Goal: Complete application form

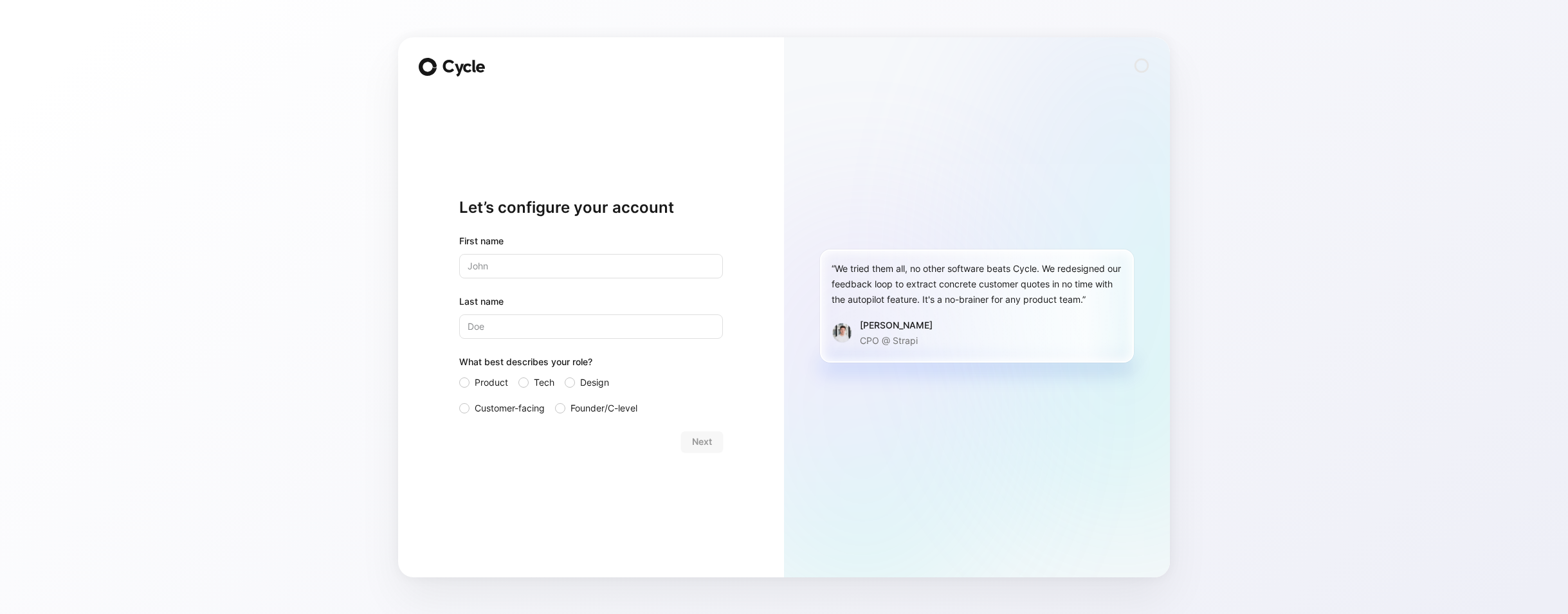
click at [523, 259] on input "text" at bounding box center [591, 266] width 264 height 25
type input "[PERSON_NAME]"
click at [576, 406] on span "Founder/C-level" at bounding box center [604, 408] width 67 height 15
click at [555, 400] on input "Founder/C-level" at bounding box center [555, 400] width 0 height 0
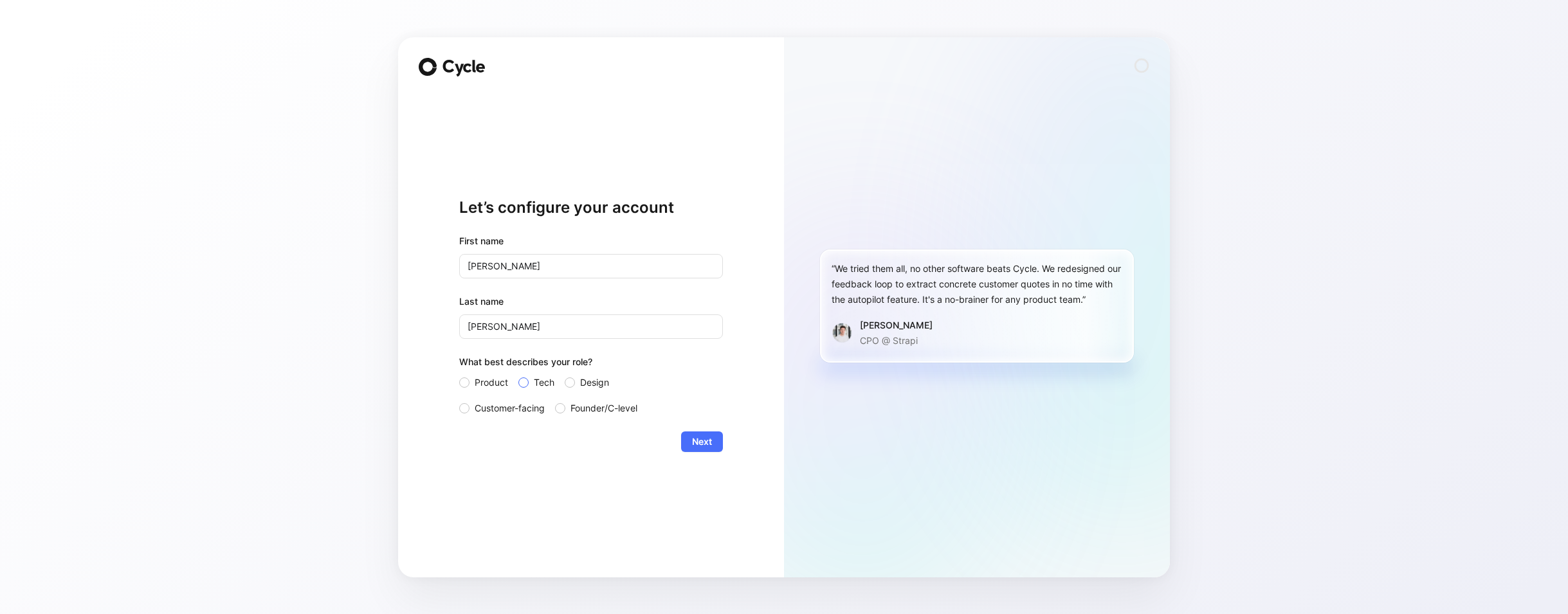
click at [544, 383] on span "Tech" at bounding box center [544, 382] width 21 height 15
click at [518, 374] on input "Tech" at bounding box center [518, 374] width 0 height 0
click at [703, 437] on span "Next" at bounding box center [702, 441] width 20 height 15
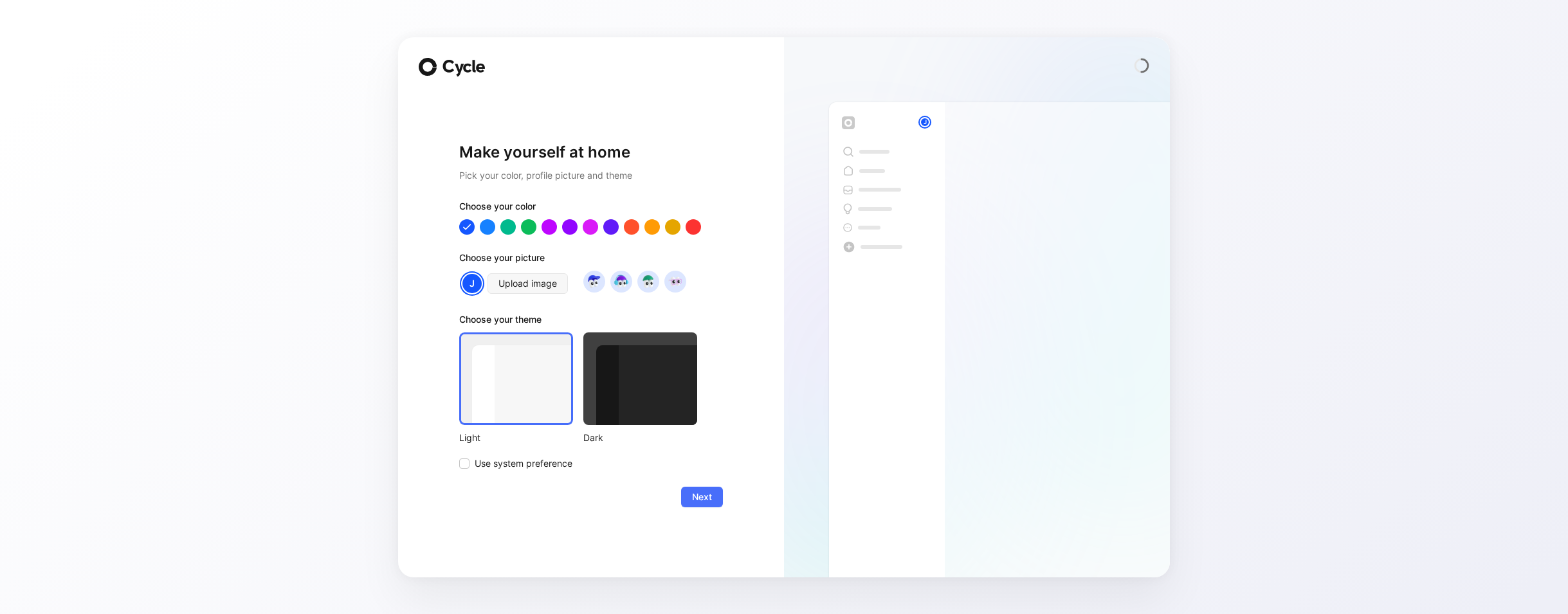
click at [728, 483] on div "Make yourself at home Pick your color, profile picture and theme Choose your co…" at bounding box center [591, 307] width 386 height 539
click at [700, 486] on form "Choose your color Choose your picture J Upload image Choose your theme Light Da…" at bounding box center [591, 352] width 264 height 308
click at [684, 493] on button "Next" at bounding box center [701, 496] width 42 height 21
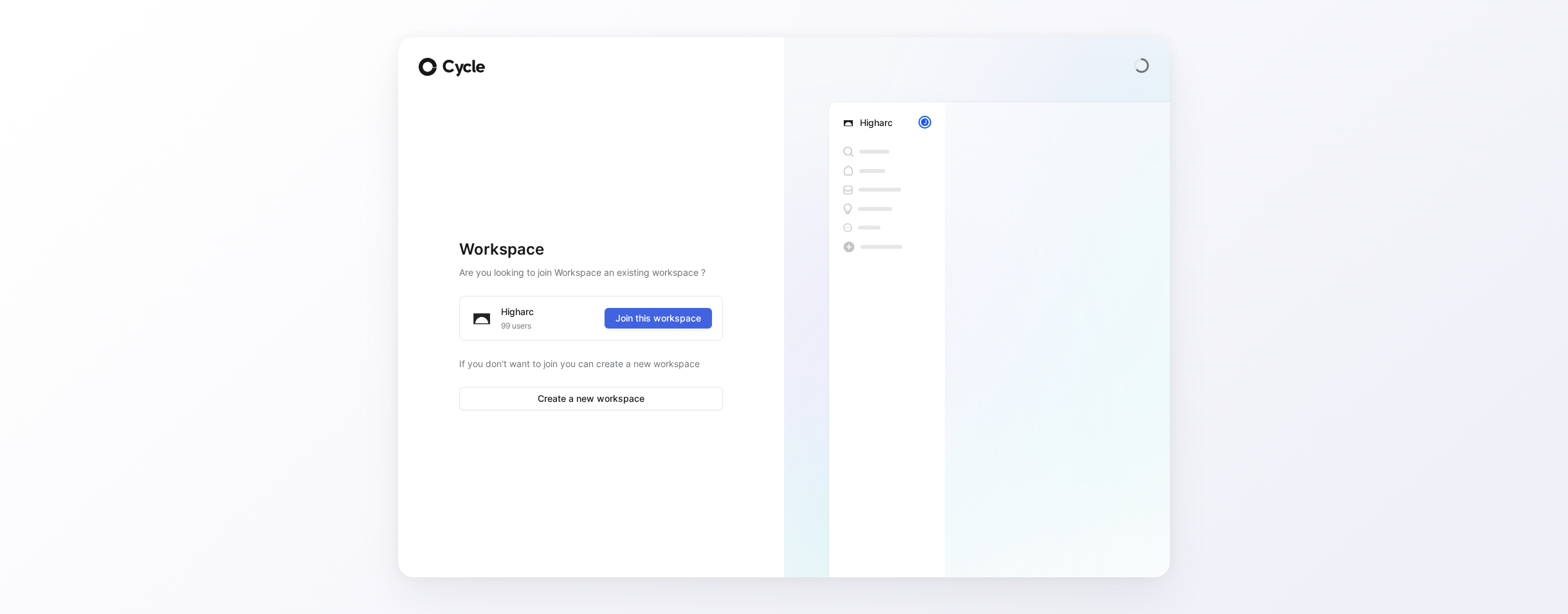
click at [624, 322] on span "Join this workspace" at bounding box center [657, 318] width 85 height 15
